Goal: Task Accomplishment & Management: Complete application form

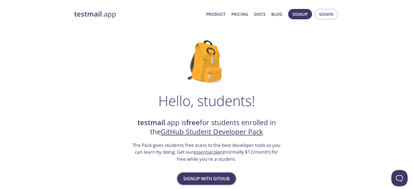
click at [195, 178] on span "Signup with GitHub" at bounding box center [206, 179] width 46 height 8
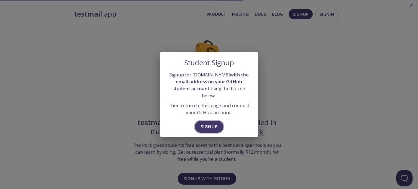
click at [204, 124] on span "Signup" at bounding box center [209, 127] width 17 height 8
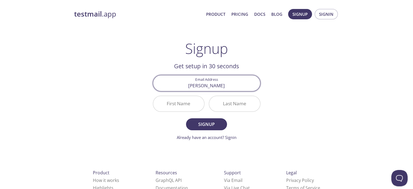
type input "[PERSON_NAME][EMAIL_ADDRESS][DOMAIN_NAME]"
click at [183, 107] on input "First Name" at bounding box center [178, 103] width 51 height 15
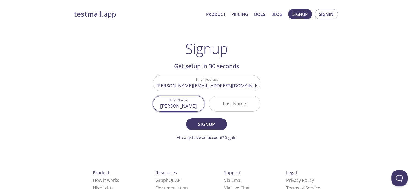
type input "[PERSON_NAME]"
click at [224, 109] on input "Last Name" at bounding box center [234, 103] width 51 height 15
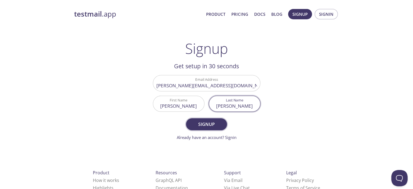
type input "[PERSON_NAME]"
click at [210, 126] on span "Signup" at bounding box center [206, 124] width 29 height 8
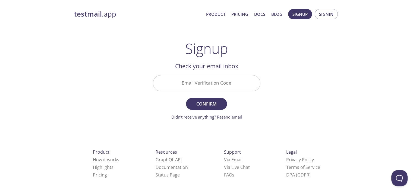
click at [222, 81] on input "Email Verification Code" at bounding box center [206, 82] width 107 height 15
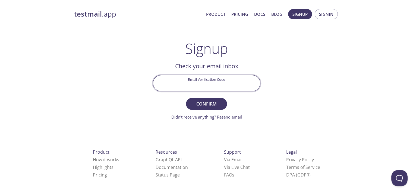
paste input "FLZNSV8"
type input "FLZNSV8"
click at [214, 103] on span "Confirm" at bounding box center [206, 104] width 29 height 8
